Goal: Check status: Check status

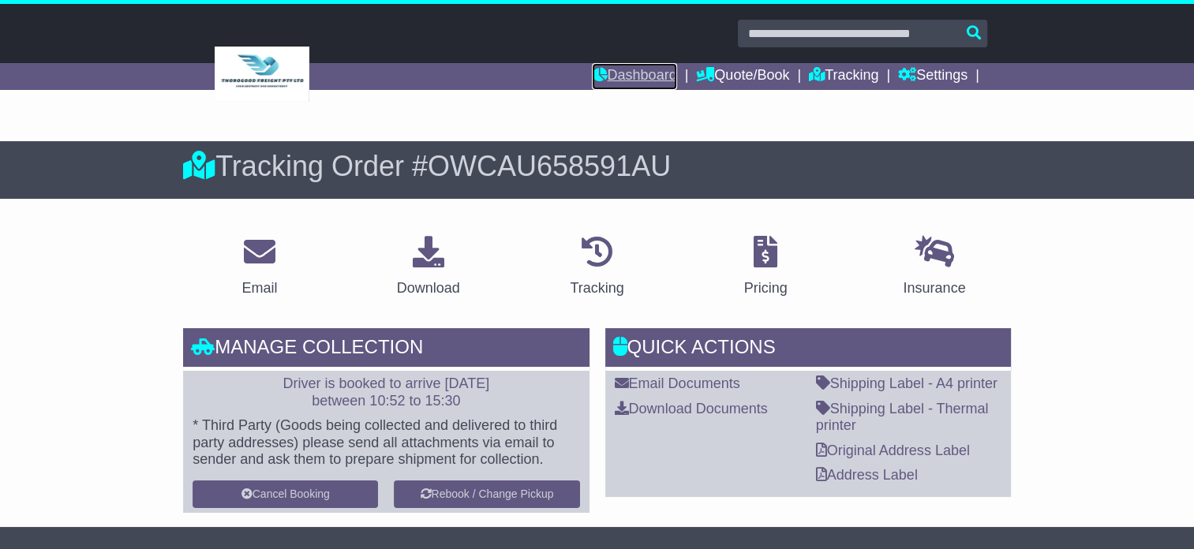
click at [632, 75] on link "Dashboard" at bounding box center [634, 76] width 84 height 27
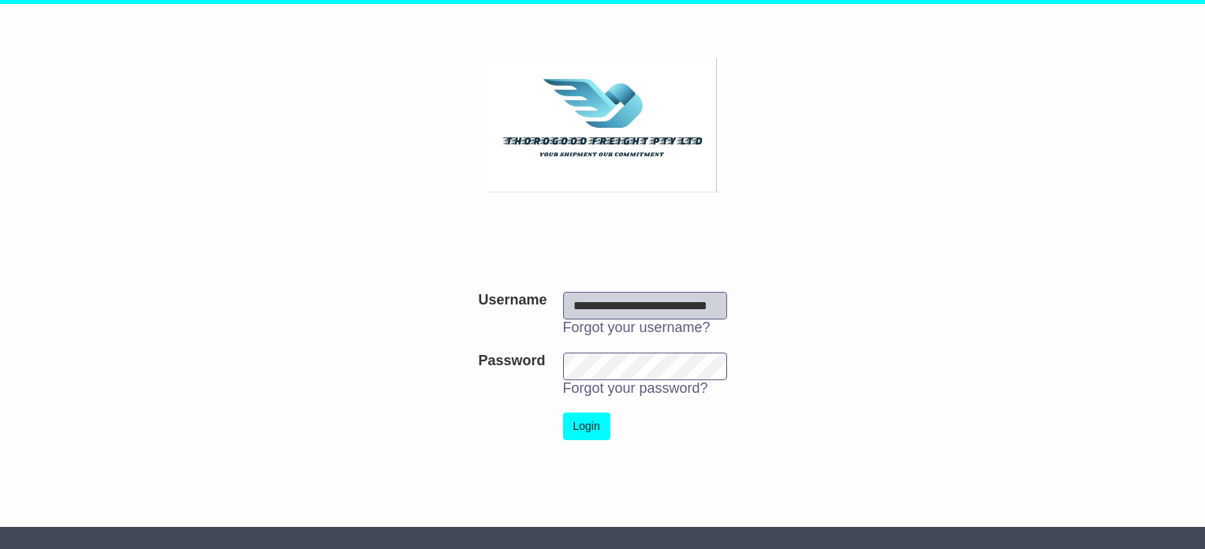
scroll to position [0, 17]
type input "**********"
click at [588, 421] on button "Login" at bounding box center [586, 427] width 47 height 28
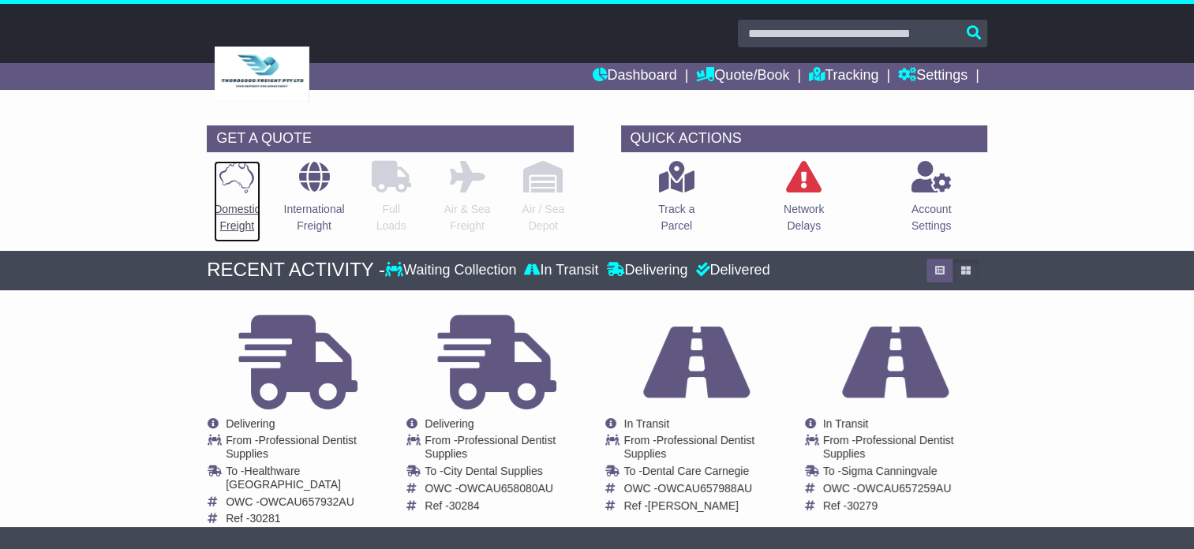
click at [244, 217] on p "Domestic Freight" at bounding box center [237, 217] width 46 height 33
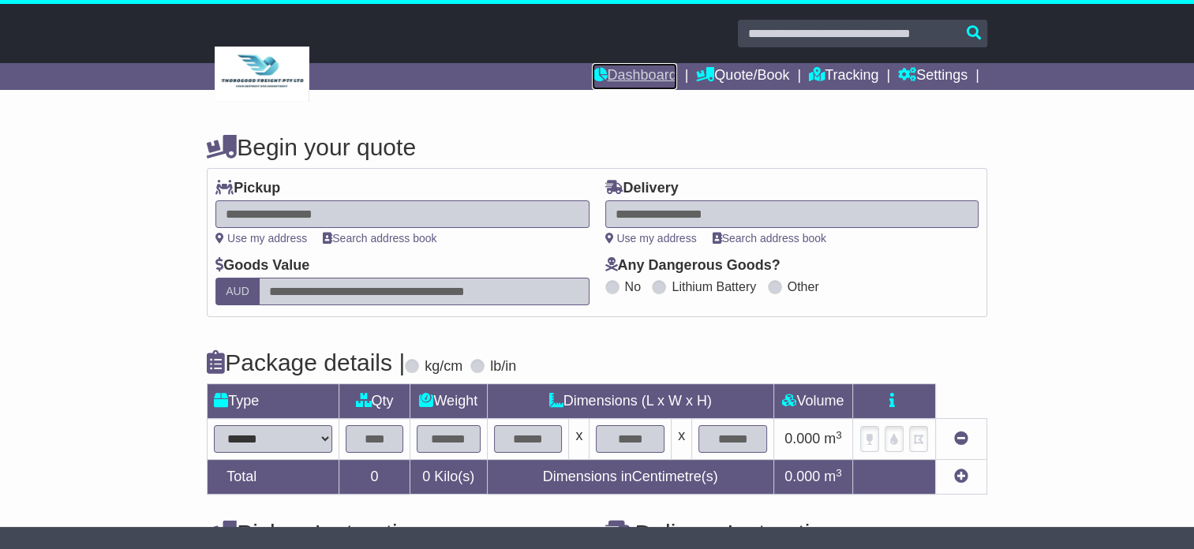
click at [606, 77] on link "Dashboard" at bounding box center [634, 76] width 84 height 27
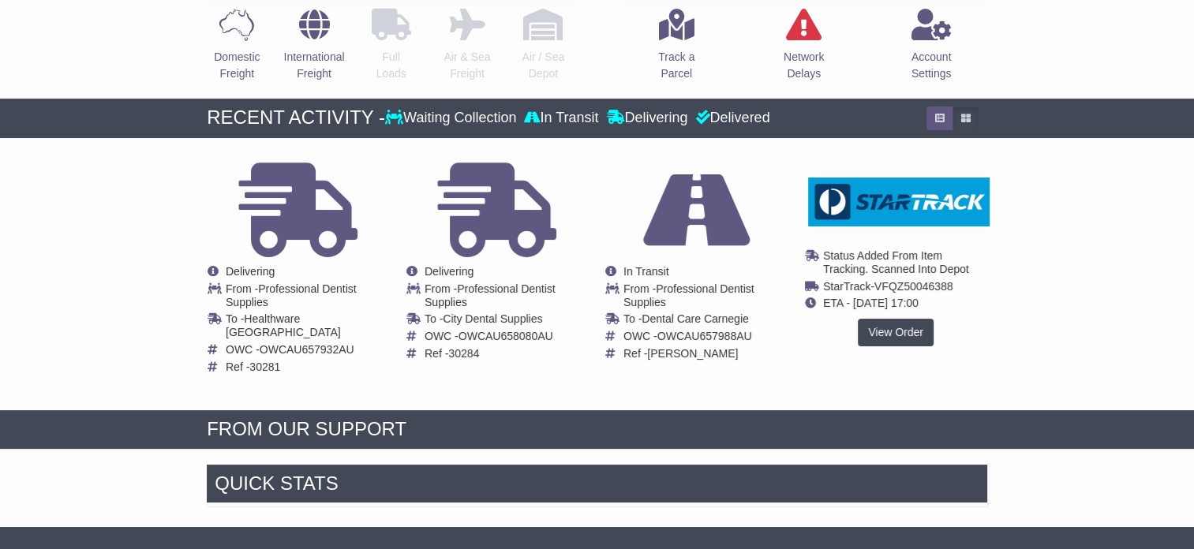
scroll to position [342, 0]
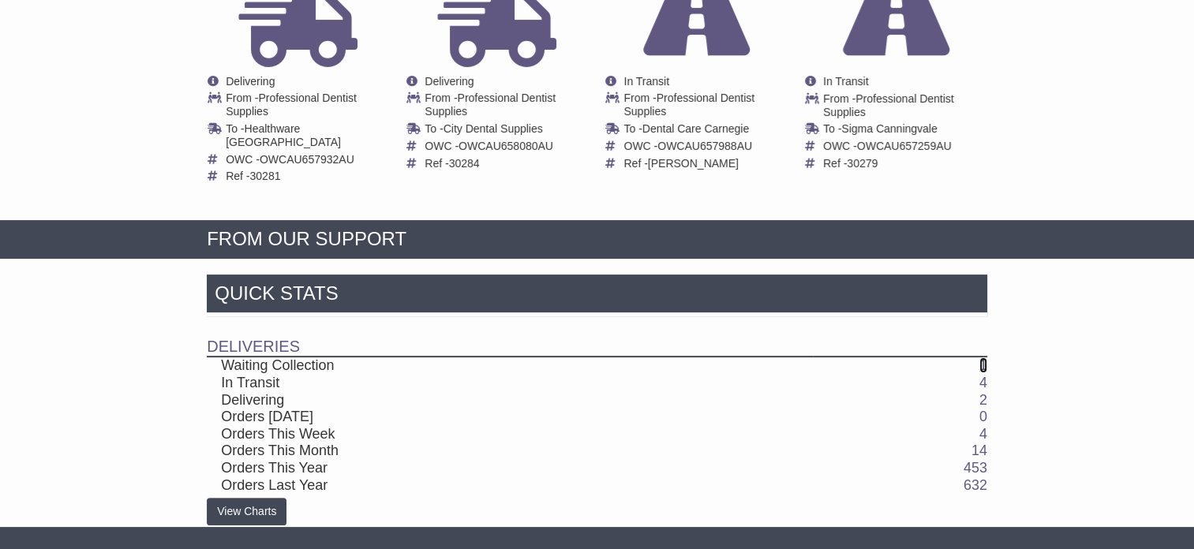
click at [979, 357] on link "1" at bounding box center [983, 365] width 8 height 16
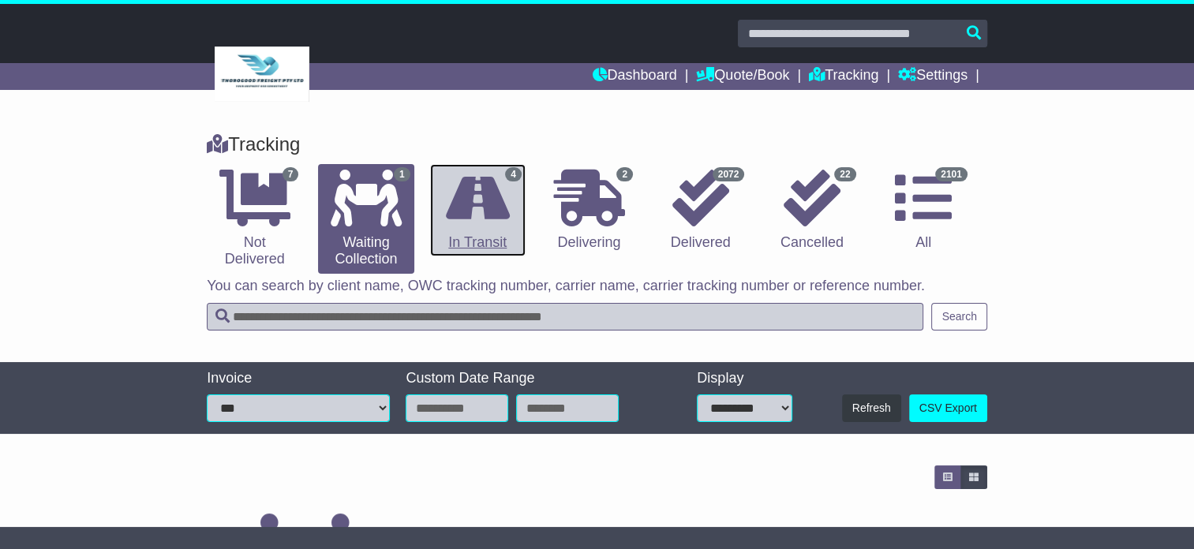
click at [489, 224] on icon at bounding box center [478, 198] width 64 height 57
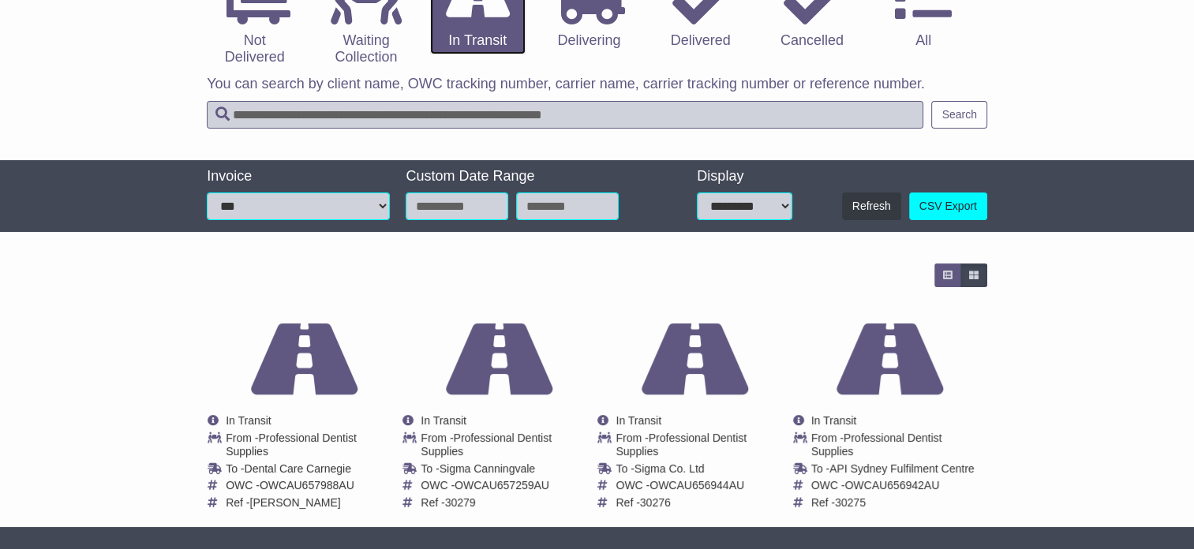
scroll to position [230, 0]
